Goal: Information Seeking & Learning: Understand process/instructions

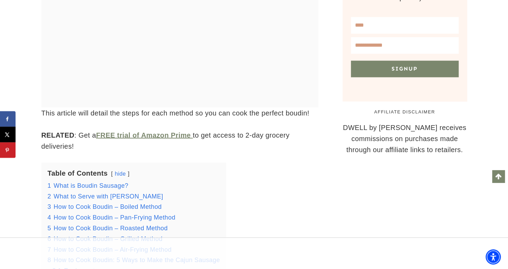
scroll to position [661, 0]
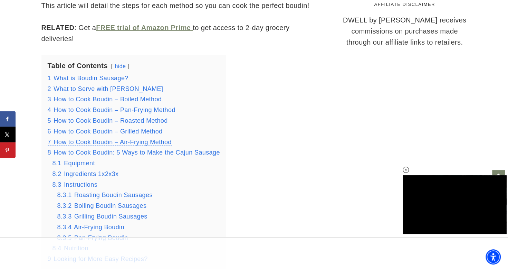
click at [139, 141] on span "How to Cook Boudin – Air-Frying Method" at bounding box center [113, 141] width 118 height 7
